Goal: Task Accomplishment & Management: Use online tool/utility

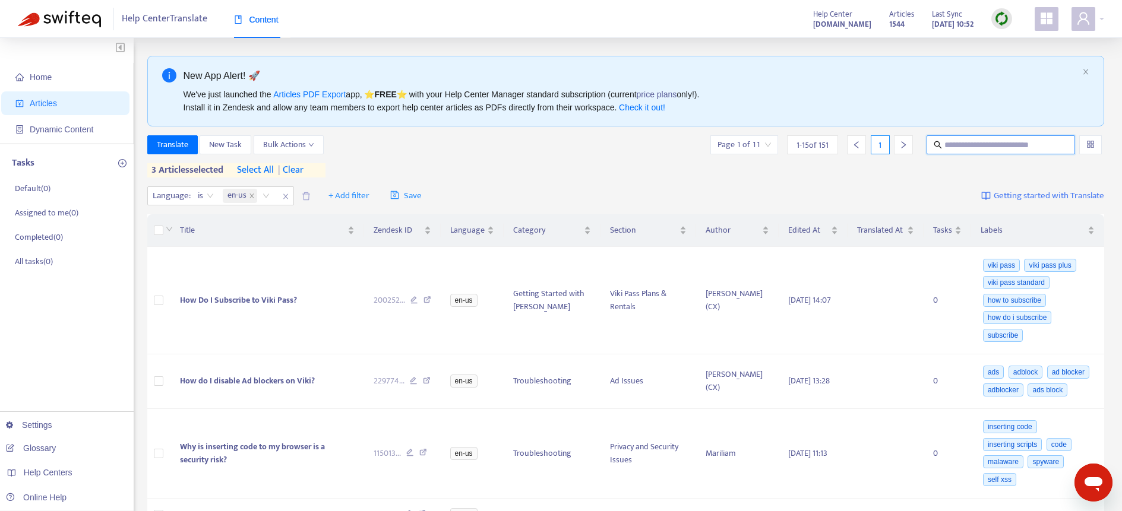
click at [311, 169] on div "3 articles selected select all | clear" at bounding box center [236, 170] width 178 height 14
click at [304, 169] on span "| clear" at bounding box center [289, 170] width 30 height 14
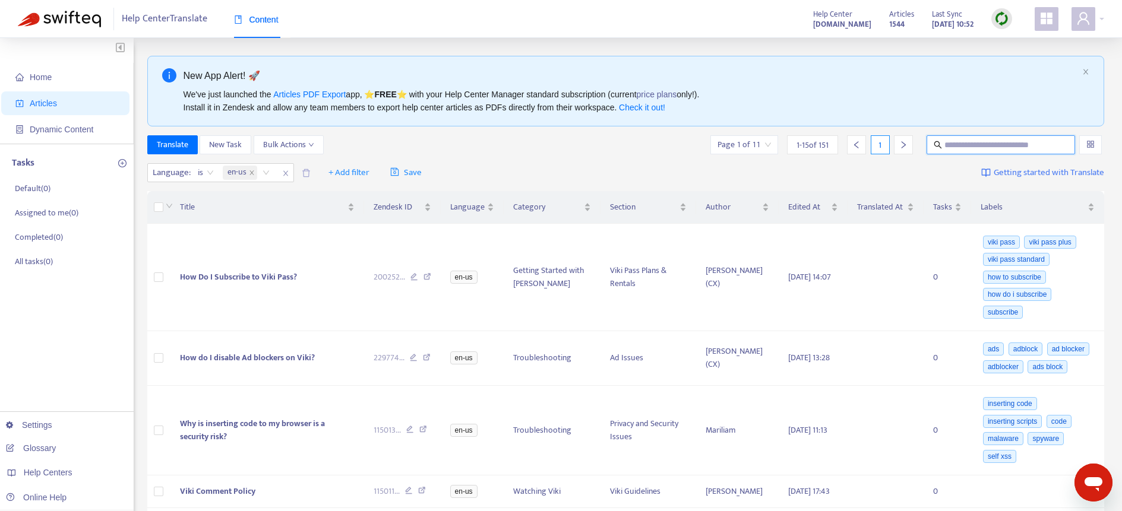
click at [947, 140] on input "text" at bounding box center [1001, 144] width 114 height 13
type input "**********"
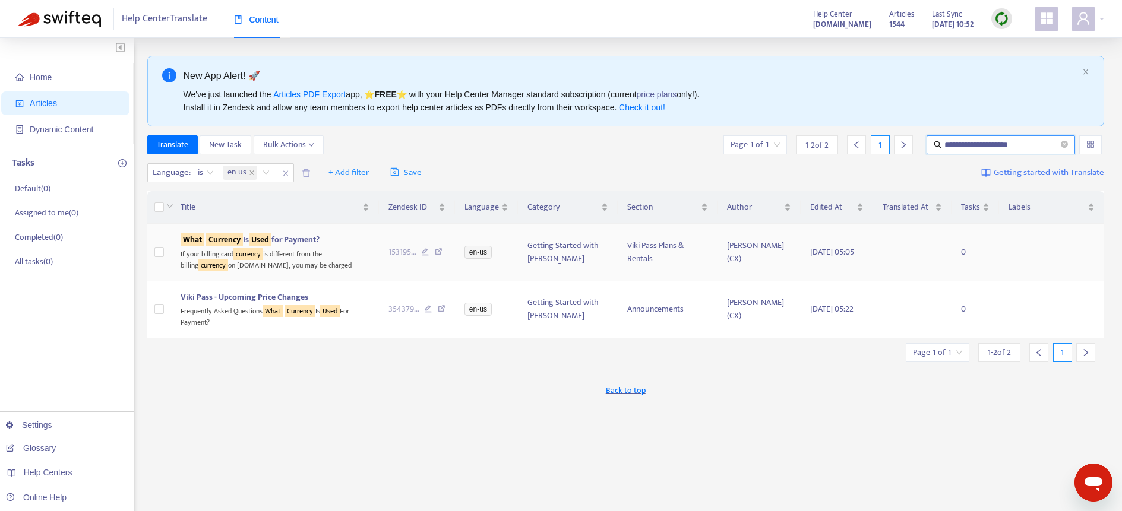
click at [165, 252] on td at bounding box center [159, 252] width 24 height 57
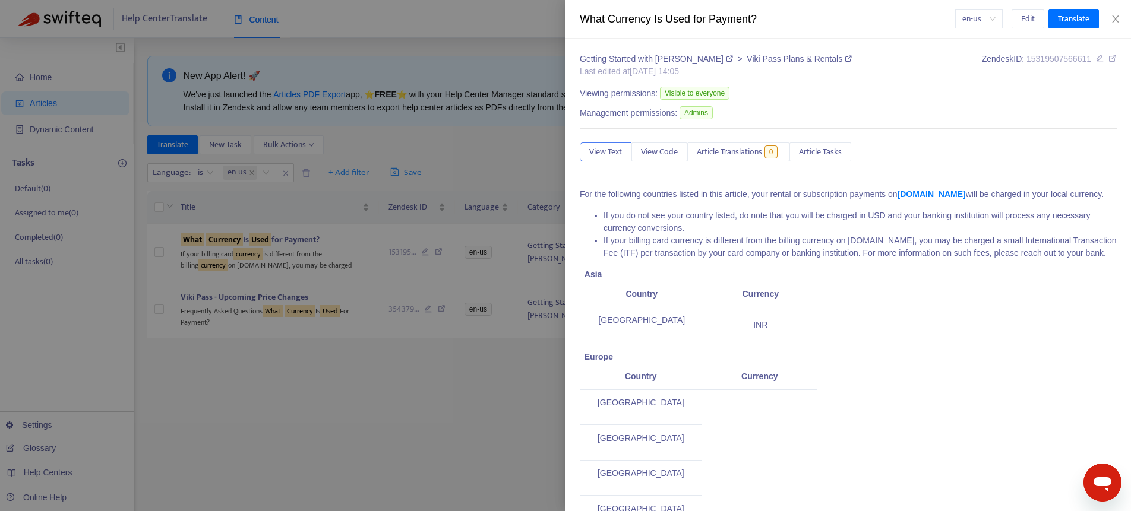
click at [162, 254] on div at bounding box center [565, 255] width 1131 height 511
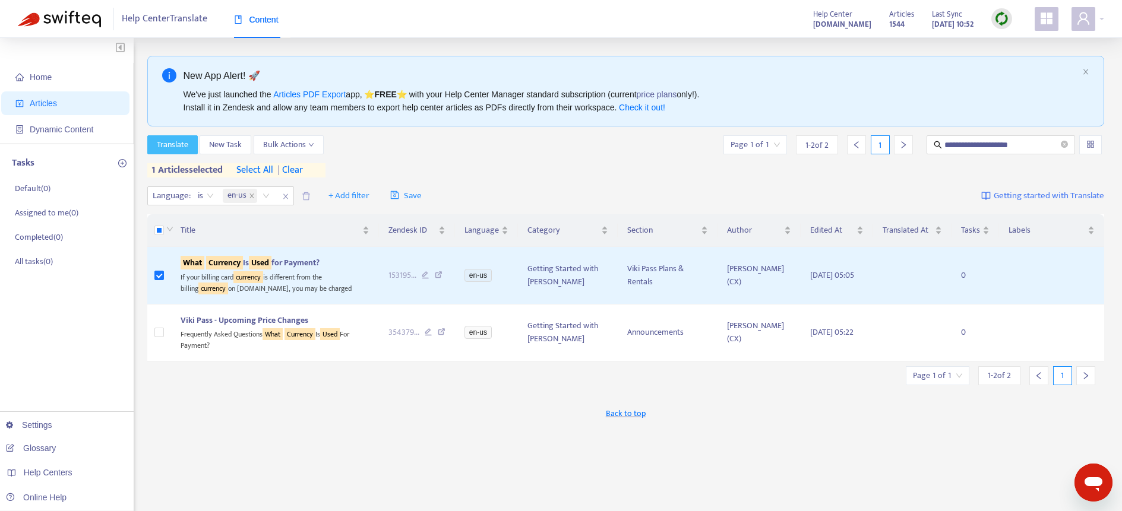
click at [179, 143] on span "Translate" at bounding box center [172, 144] width 31 height 13
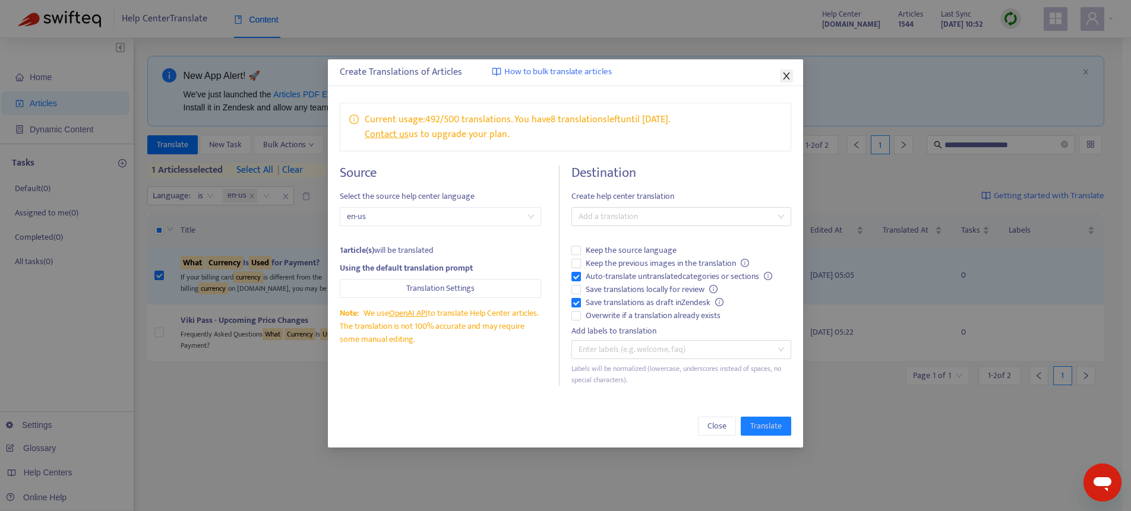
click at [788, 75] on icon "close" at bounding box center [787, 76] width 10 height 10
click at [788, 75] on div "New App Alert! 🚀" at bounding box center [631, 75] width 894 height 15
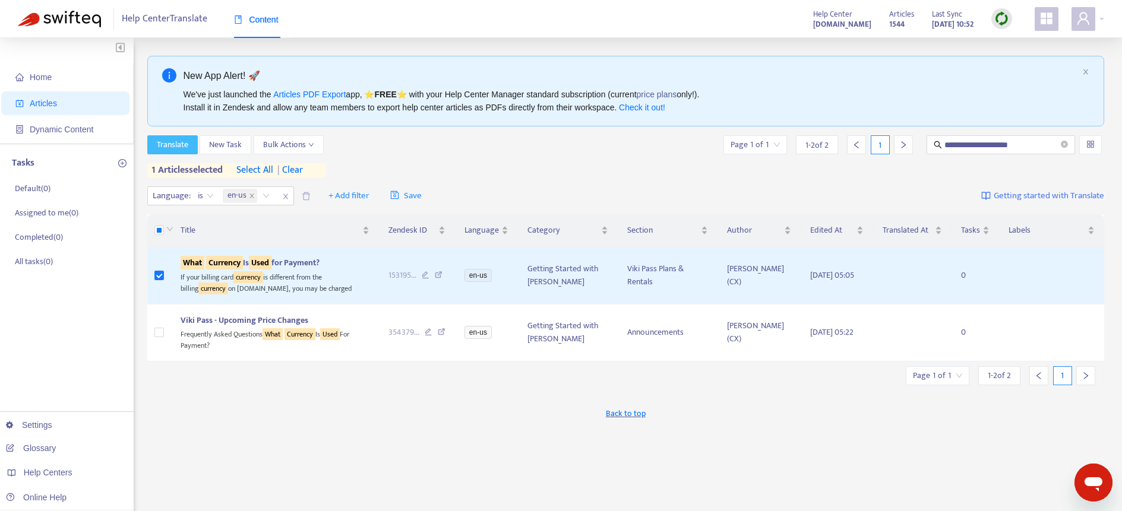
click at [169, 142] on span "Translate" at bounding box center [172, 144] width 31 height 13
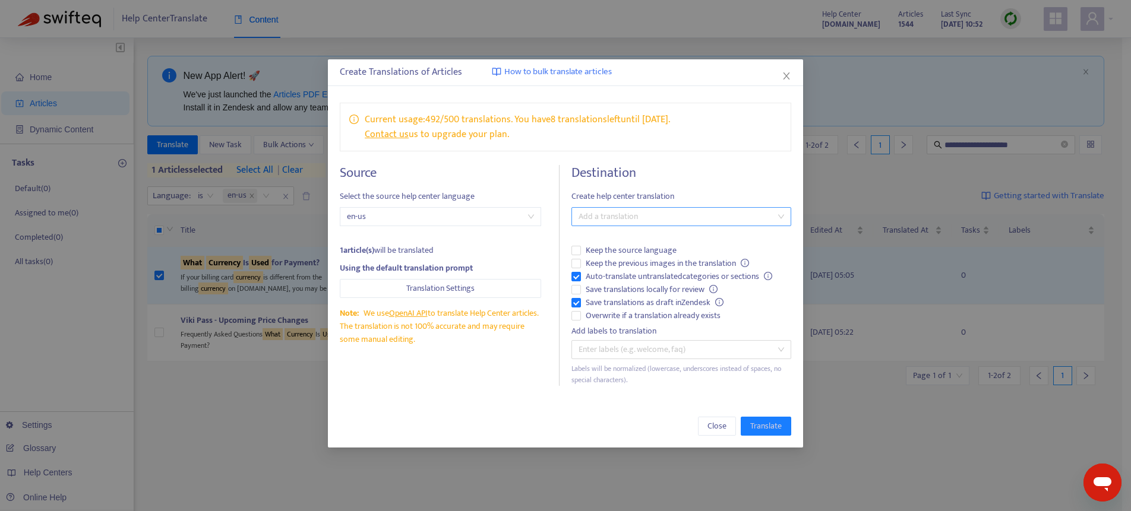
click at [647, 219] on div at bounding box center [675, 217] width 202 height 14
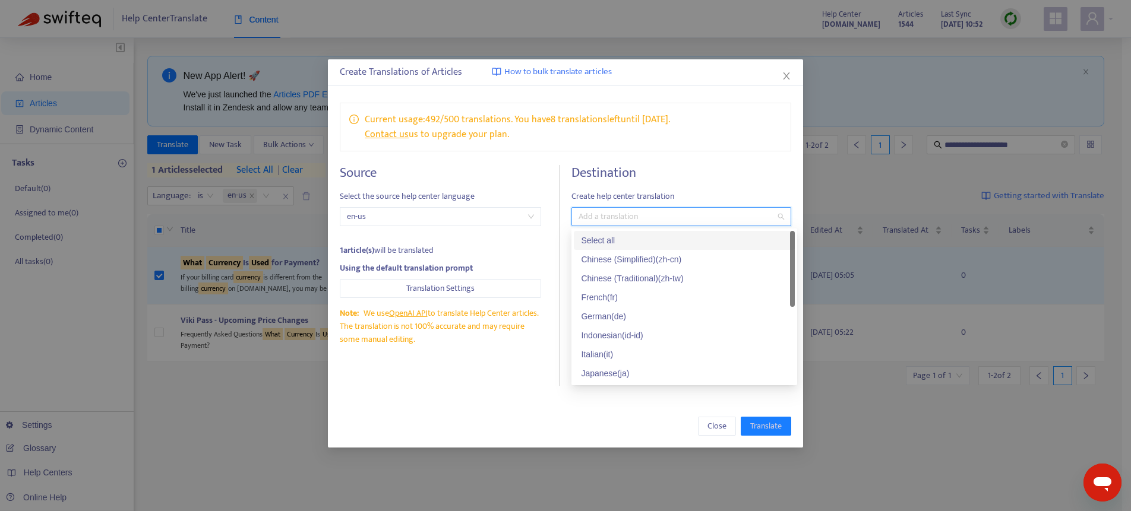
click at [636, 241] on div "Select all" at bounding box center [684, 240] width 207 height 13
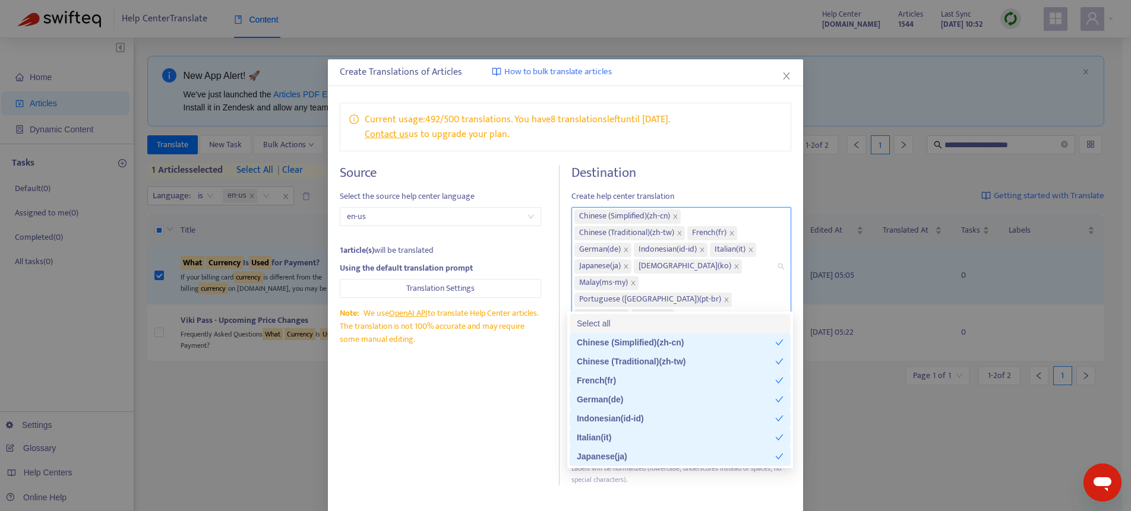
click at [686, 186] on div "Destination Create help center translation Chinese (Simplified) ( zh-cn ) Chine…" at bounding box center [681, 325] width 220 height 321
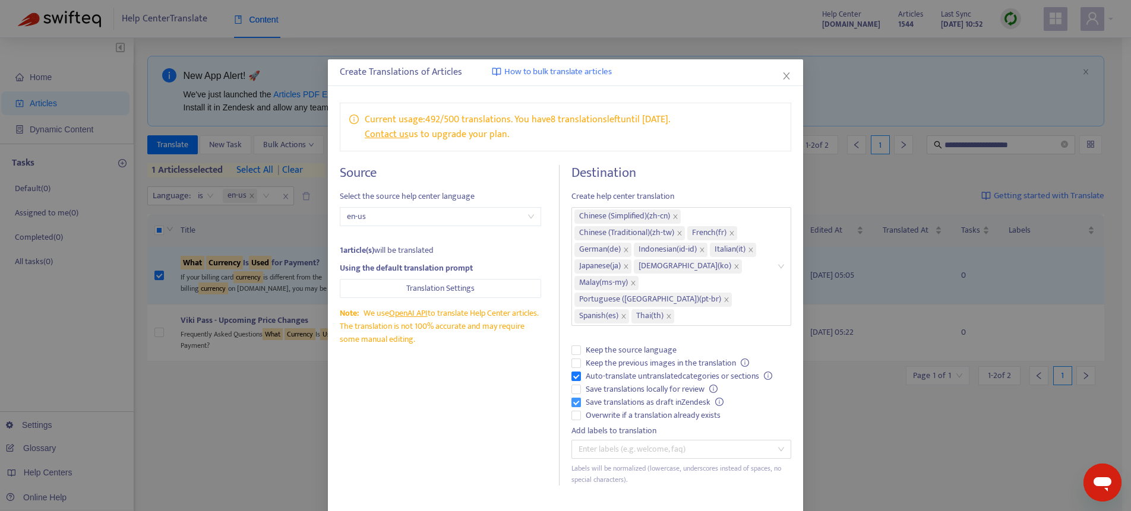
click at [616, 396] on span "Save translations as draft in Zendesk" at bounding box center [654, 402] width 147 height 13
click at [613, 409] on span "Overwrite if a translation already exists" at bounding box center [653, 415] width 144 height 13
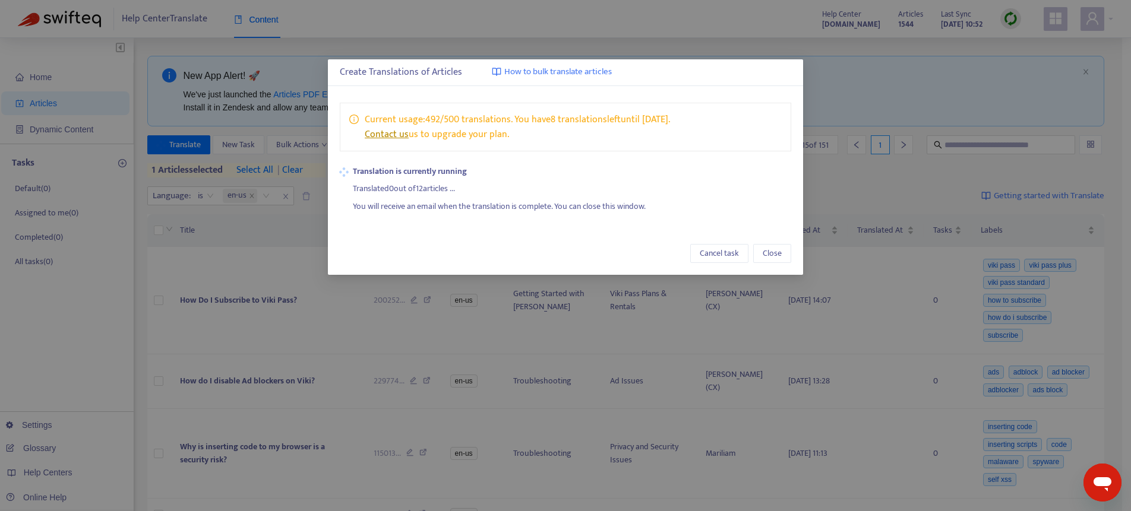
click at [391, 133] on link "Contact us" at bounding box center [387, 135] width 44 height 16
click at [391, 135] on link "Contact us" at bounding box center [387, 135] width 44 height 16
click at [390, 133] on link "Contact us" at bounding box center [387, 135] width 44 height 16
copy link "Contact"
click at [695, 124] on div "Current usage: 492 / 500 translations . You have 8 translations left until [DAT…" at bounding box center [565, 127] width 451 height 49
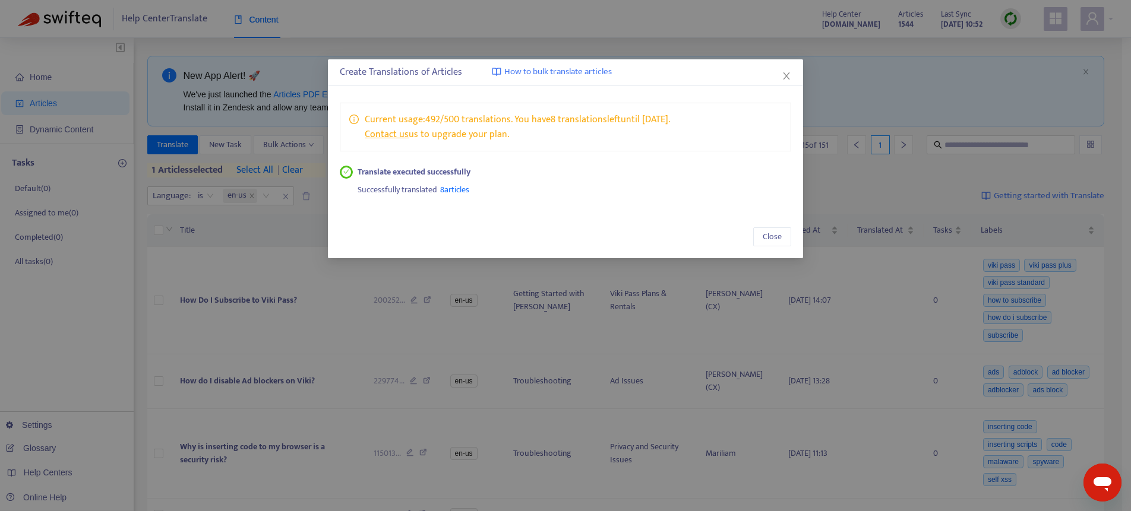
click at [546, 188] on div "Successfully translated 8 articles" at bounding box center [575, 188] width 434 height 18
click at [638, 200] on div "Current usage: 492 / 500 translations . You have 8 translations left until [DAT…" at bounding box center [565, 150] width 475 height 118
click at [774, 233] on span "Close" at bounding box center [772, 236] width 19 height 13
